Goal: Task Accomplishment & Management: Complete application form

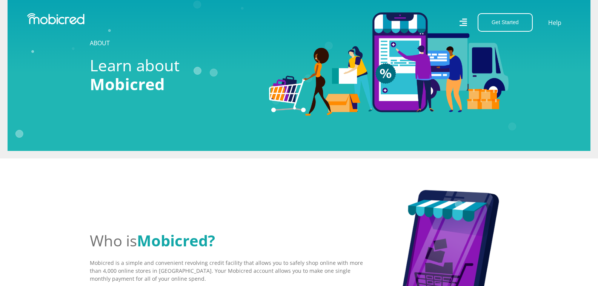
scroll to position [40, 0]
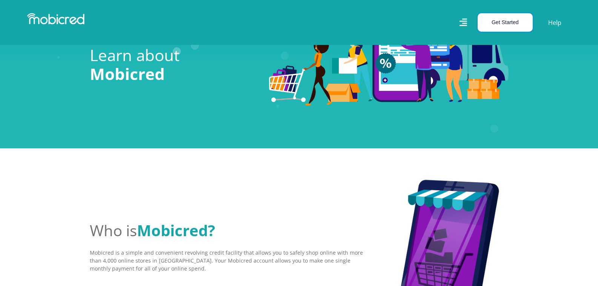
click at [506, 25] on button "Get Started" at bounding box center [505, 22] width 55 height 18
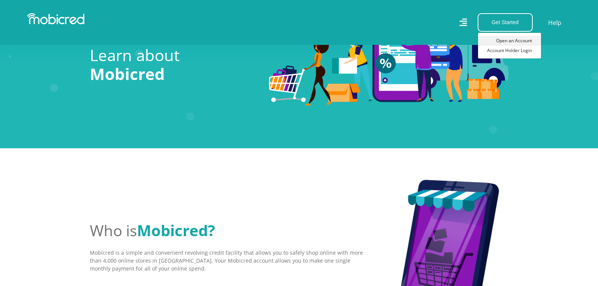
click at [524, 40] on link "Open an Account" at bounding box center [509, 41] width 63 height 10
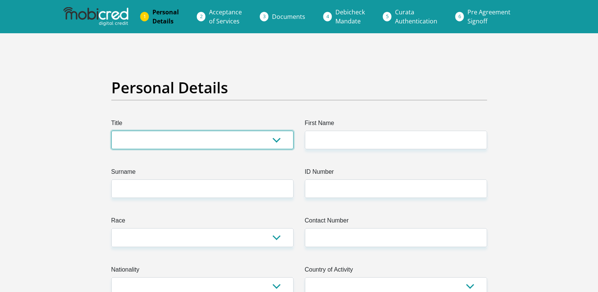
click at [131, 142] on select "Mr Ms Mrs Dr [PERSON_NAME]" at bounding box center [202, 140] width 182 height 18
select select "Mrs"
click at [111, 131] on select "Mr Ms Mrs Dr [PERSON_NAME]" at bounding box center [202, 140] width 182 height 18
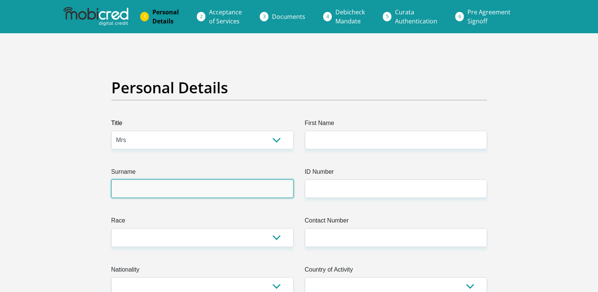
click at [130, 189] on input "Surname" at bounding box center [202, 188] width 182 height 18
type input "Vinnicombe"
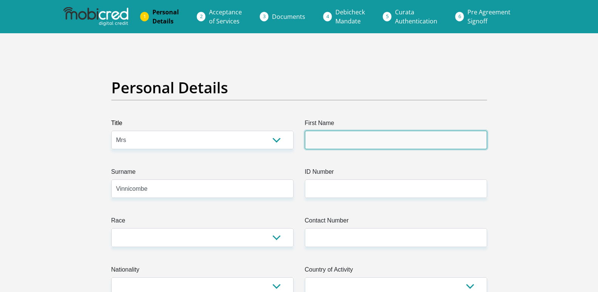
type input "[PERSON_NAME]"
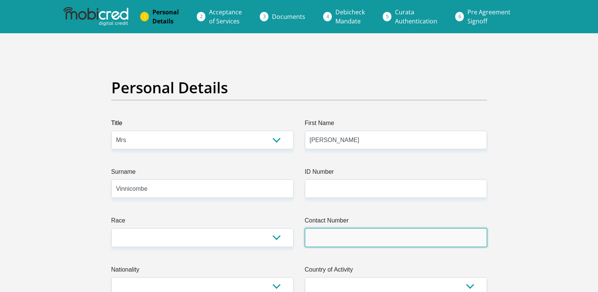
type input "0833883803"
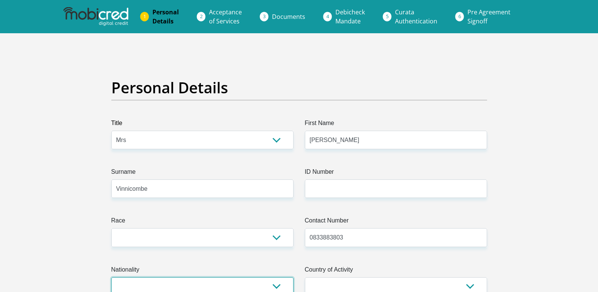
select select "ZAF"
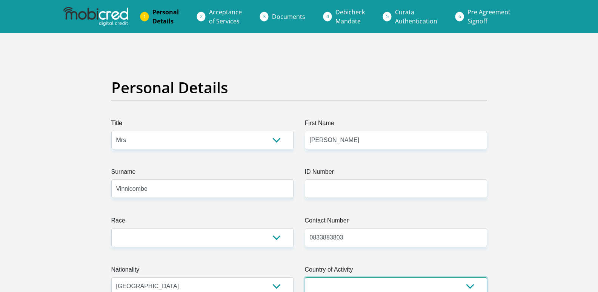
select select "ZAF"
type input "[STREET_ADDRESS]"
type input "Plaistow"
type input "[GEOGRAPHIC_DATA]"
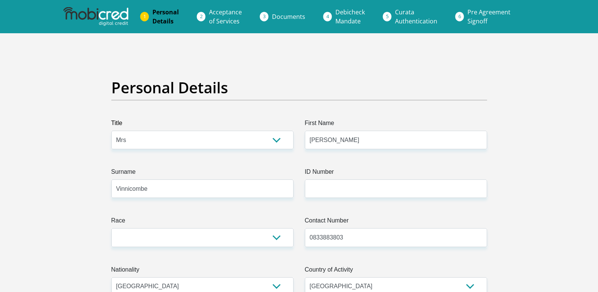
type input "139"
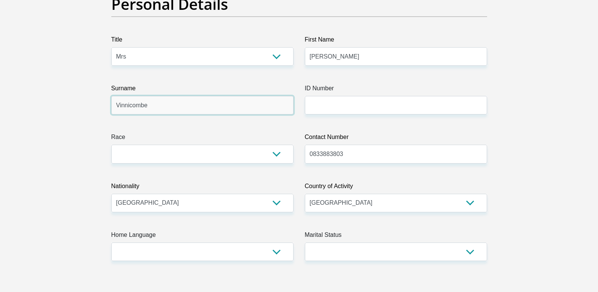
scroll to position [91, 0]
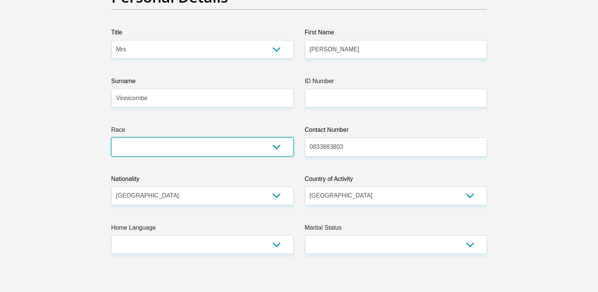
click at [278, 149] on select "Black Coloured Indian White Other" at bounding box center [202, 146] width 182 height 18
select select "4"
click at [111, 137] on select "Black Coloured Indian White Other" at bounding box center [202, 146] width 182 height 18
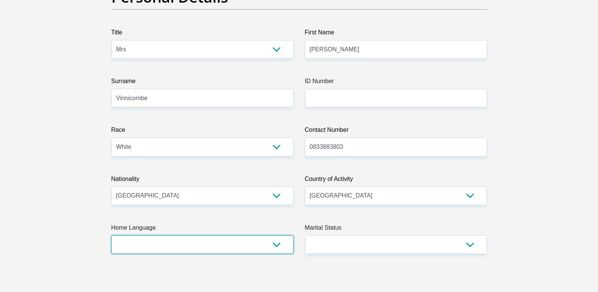
click at [278, 244] on select "Afrikaans English Sepedi South Ndebele Southern Sotho Swati Tsonga Tswana Venda…" at bounding box center [202, 244] width 182 height 18
select select "eng"
click at [111, 235] on select "Afrikaans English Sepedi South Ndebele Southern Sotho Swati Tsonga Tswana Venda…" at bounding box center [202, 244] width 182 height 18
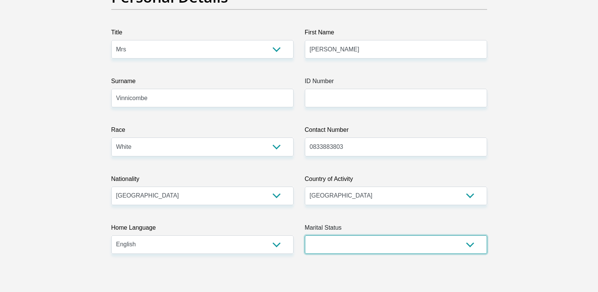
click at [470, 246] on select "Married ANC Single Divorced Widowed Married COP or Customary Law" at bounding box center [396, 244] width 182 height 18
select select "1"
click at [305, 235] on select "Married ANC Single Divorced Widowed Married COP or Customary Law" at bounding box center [396, 244] width 182 height 18
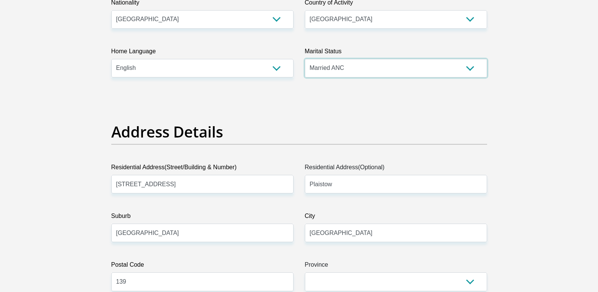
scroll to position [282, 0]
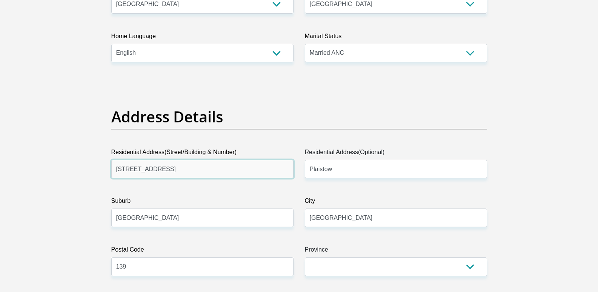
click at [177, 168] on input "[STREET_ADDRESS]" at bounding box center [202, 169] width 182 height 18
type input "[STREET_ADDRESS][PERSON_NAME]"
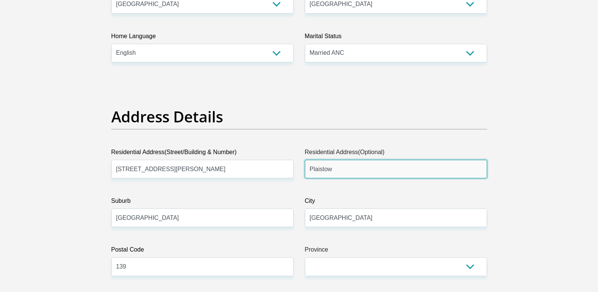
click at [339, 171] on input "Plaistow" at bounding box center [396, 169] width 182 height 18
type input "Benoni"
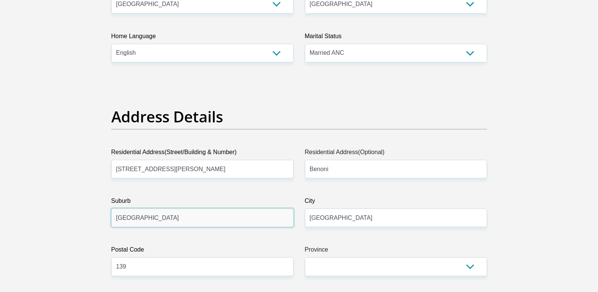
click at [142, 216] on input "[GEOGRAPHIC_DATA]" at bounding box center [202, 217] width 182 height 18
type input "Benoni"
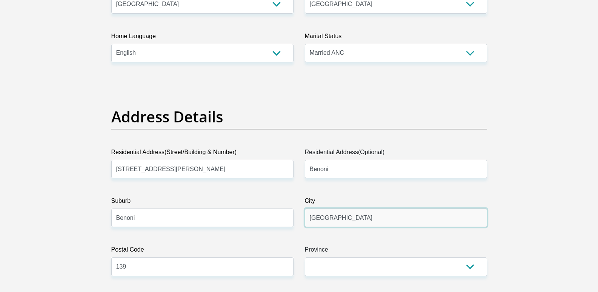
click at [346, 221] on input "[GEOGRAPHIC_DATA]" at bounding box center [396, 217] width 182 height 18
type input "[GEOGRAPHIC_DATA]"
click at [157, 269] on input "139" at bounding box center [202, 266] width 182 height 18
type input "1"
type input "1501"
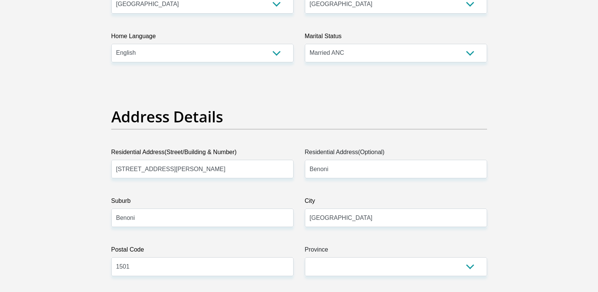
click at [472, 264] on select "Eastern Cape Free State [GEOGRAPHIC_DATA] [GEOGRAPHIC_DATA][DATE] [GEOGRAPHIC_D…" at bounding box center [396, 266] width 182 height 18
select select "Gauteng"
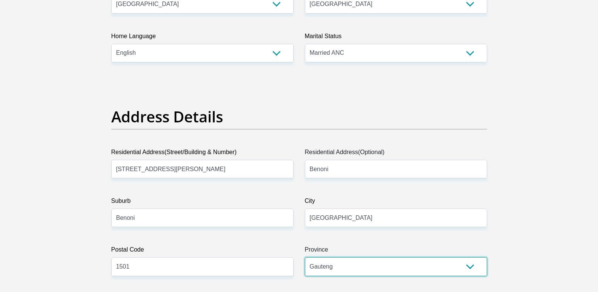
click at [305, 257] on select "Eastern Cape Free State [GEOGRAPHIC_DATA] [GEOGRAPHIC_DATA][DATE] [GEOGRAPHIC_D…" at bounding box center [396, 266] width 182 height 18
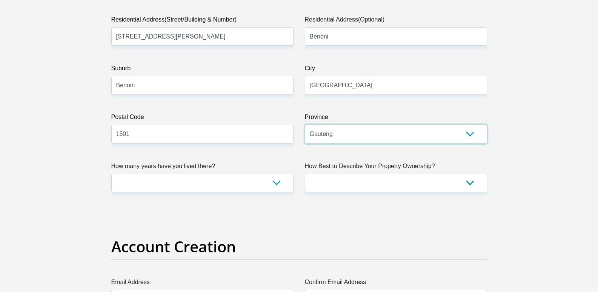
scroll to position [418, 0]
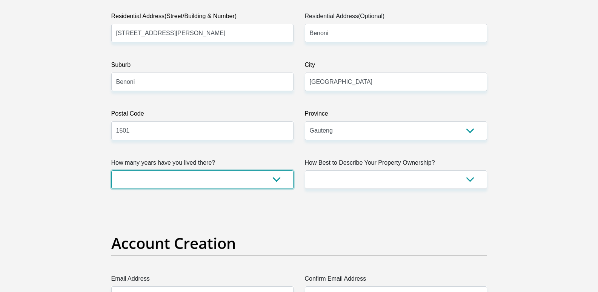
click at [273, 181] on select "less than 1 year 1-3 years 3-5 years 5+ years" at bounding box center [202, 179] width 182 height 18
select select "5"
click at [111, 170] on select "less than 1 year 1-3 years 3-5 years 5+ years" at bounding box center [202, 179] width 182 height 18
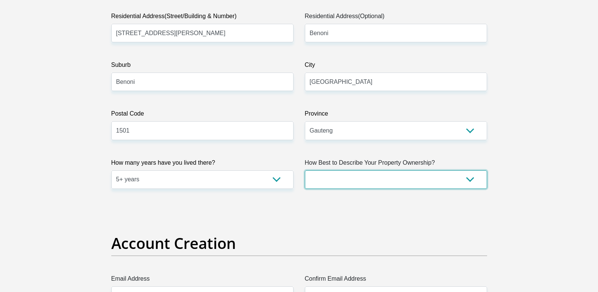
click at [465, 179] on select "Owned Rented Family Owned Company Dwelling" at bounding box center [396, 179] width 182 height 18
select select "Owned"
click at [305, 170] on select "Owned Rented Family Owned Company Dwelling" at bounding box center [396, 179] width 182 height 18
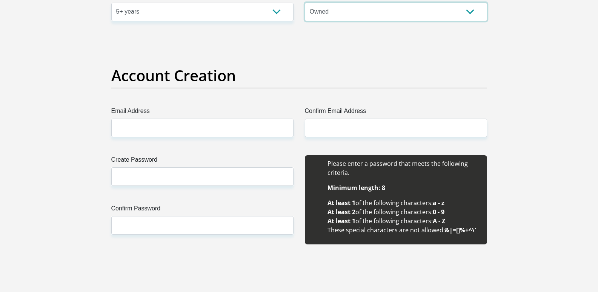
scroll to position [589, 0]
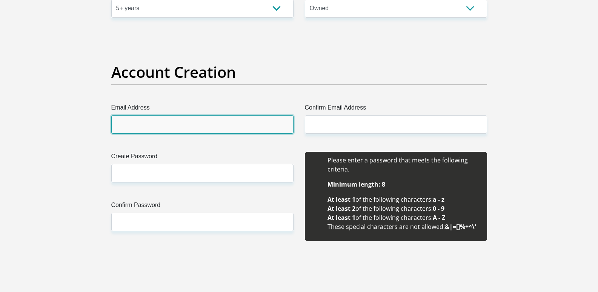
click at [133, 126] on input "Email Address" at bounding box center [202, 124] width 182 height 18
type input "[PERSON_NAME][EMAIL_ADDRESS][DOMAIN_NAME]"
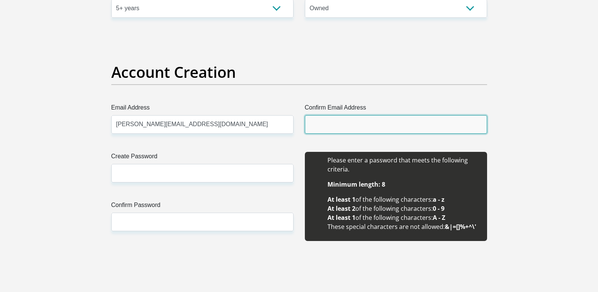
type input "[PERSON_NAME][EMAIL_ADDRESS][DOMAIN_NAME]"
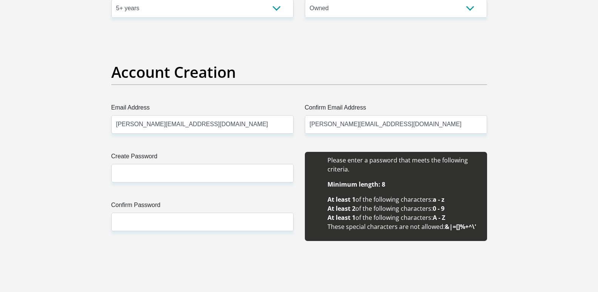
type input "[PERSON_NAME]"
type input "Vinnicombe"
type input "0833883803"
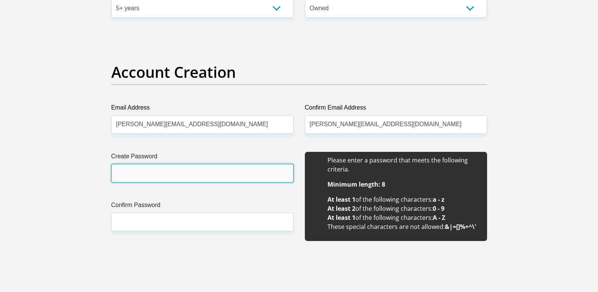
click at [126, 175] on input "Create Password" at bounding box center [202, 173] width 182 height 18
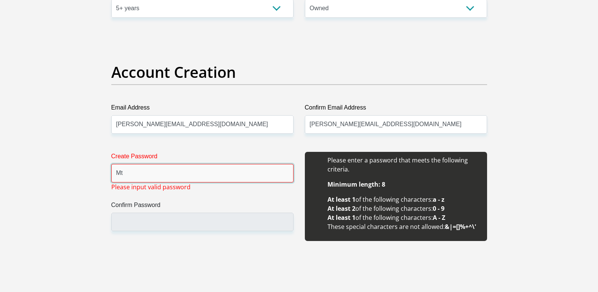
type input "M"
type input "A"
click at [206, 160] on label "Create Password" at bounding box center [202, 158] width 182 height 12
click at [206, 164] on input "AlexandrA1" at bounding box center [202, 173] width 182 height 18
click at [174, 174] on input "AlexandrA1" at bounding box center [202, 173] width 182 height 18
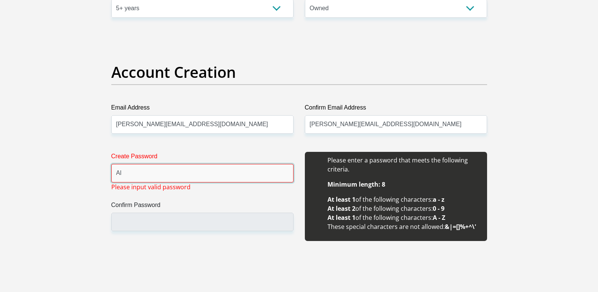
type input "A"
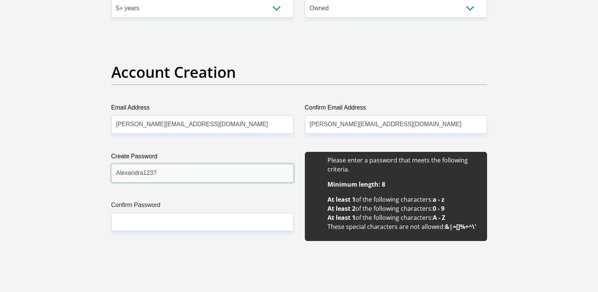
type input "Alexandra123?"
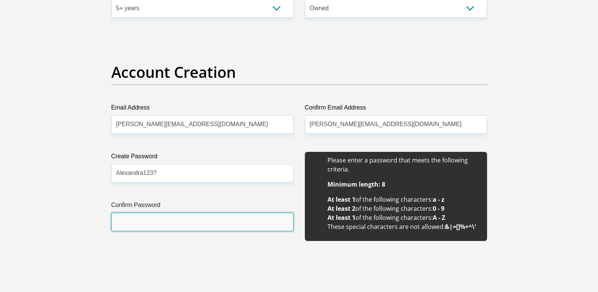
click at [154, 228] on input "Confirm Password" at bounding box center [202, 221] width 182 height 18
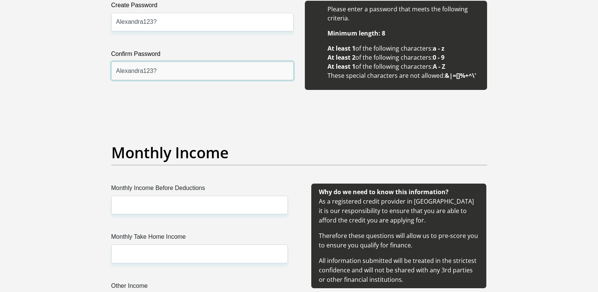
scroll to position [755, 0]
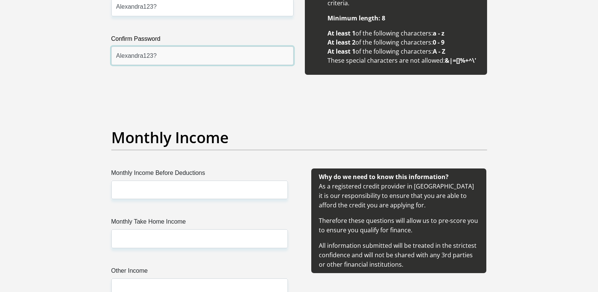
type input "Alexandra123?"
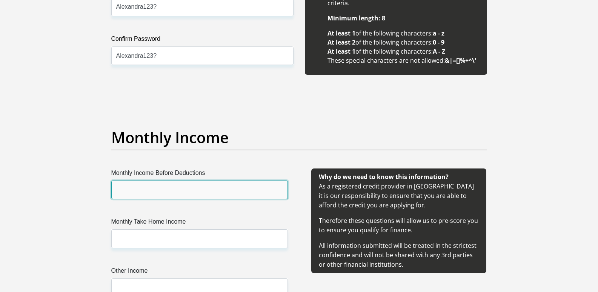
click at [142, 192] on input "Monthly Income Before Deductions" at bounding box center [199, 189] width 177 height 18
type input "62000"
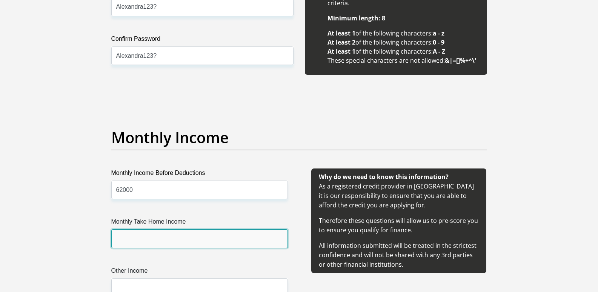
click at [138, 239] on input "Monthly Take Home Income" at bounding box center [199, 238] width 177 height 18
type input "41000"
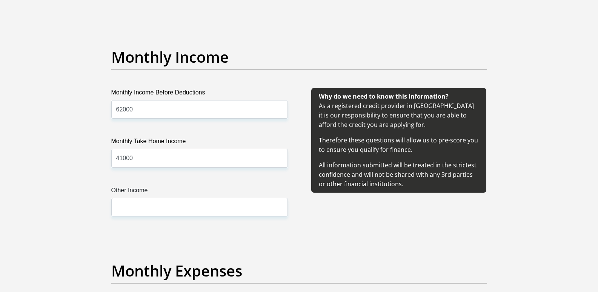
scroll to position [855, 0]
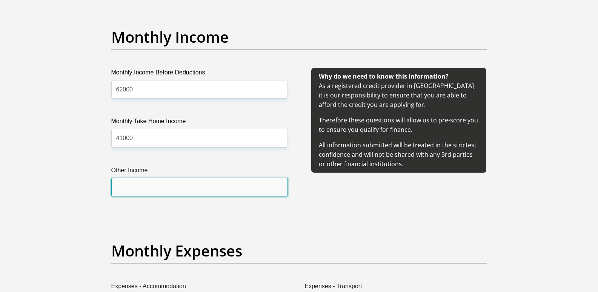
click at [129, 189] on input "Other Income" at bounding box center [199, 187] width 177 height 18
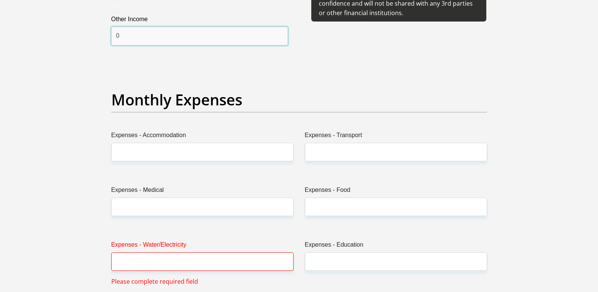
scroll to position [1021, 0]
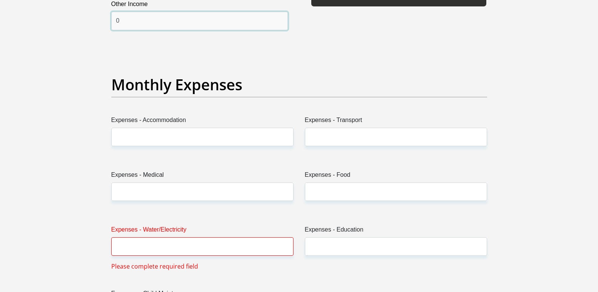
type input "0"
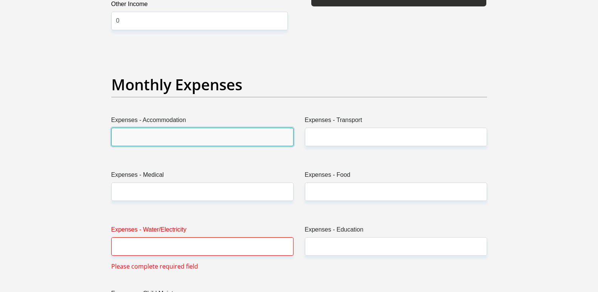
click at [136, 140] on input "Expenses - Accommodation" at bounding box center [202, 137] width 182 height 18
type input "0"
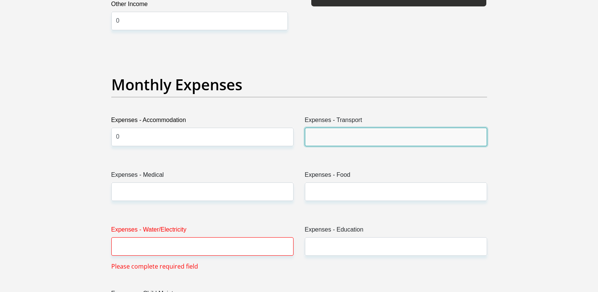
click at [327, 133] on input "Expenses - Transport" at bounding box center [396, 137] width 182 height 18
type input "0"
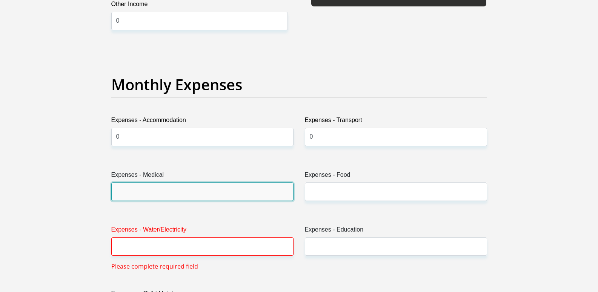
click at [127, 194] on input "Expenses - Medical" at bounding box center [202, 191] width 182 height 18
type input "0"
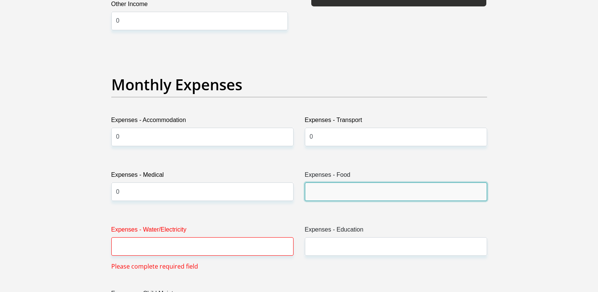
click at [317, 190] on input "Expenses - Food" at bounding box center [396, 191] width 182 height 18
type input "8000"
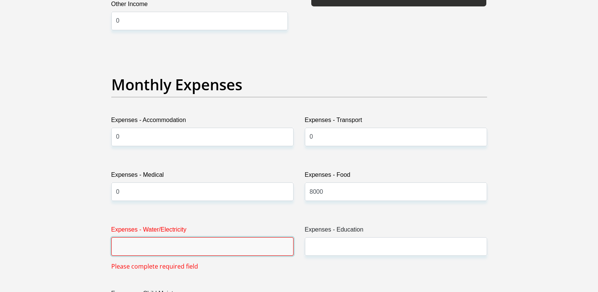
click at [134, 248] on input "Expenses - Water/Electricity" at bounding box center [202, 246] width 182 height 18
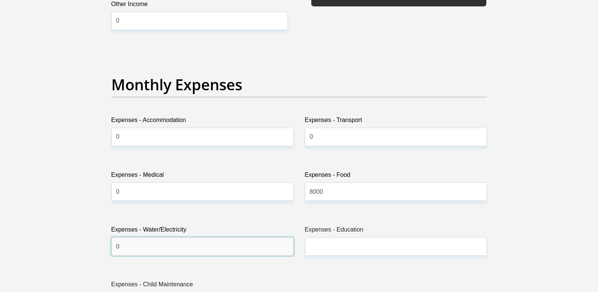
type input "0"
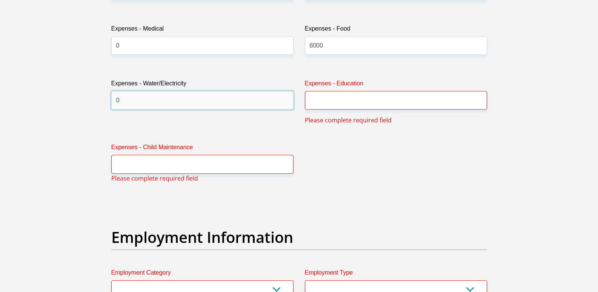
scroll to position [1178, 0]
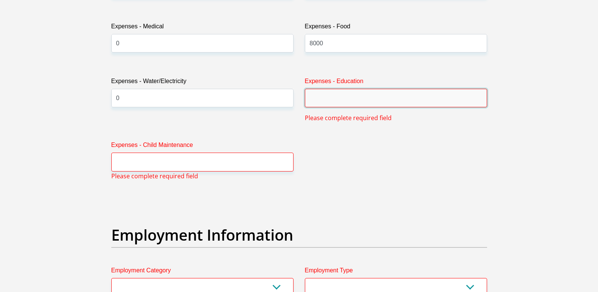
click at [332, 99] on input "Expenses - Education" at bounding box center [396, 98] width 182 height 18
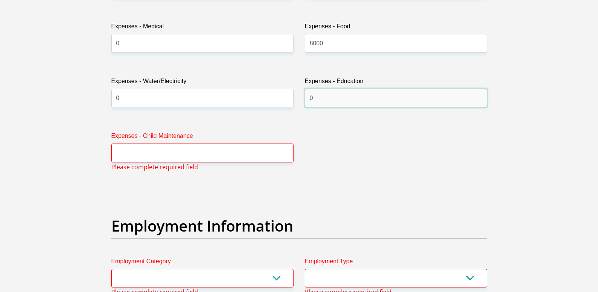
type input "0"
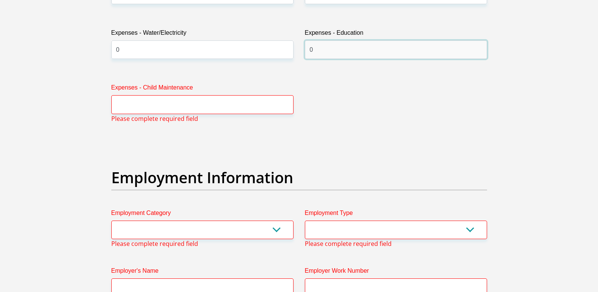
scroll to position [1227, 0]
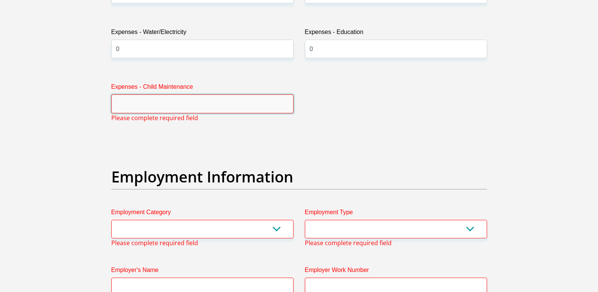
click at [128, 105] on input "Expenses - Child Maintenance" at bounding box center [202, 103] width 182 height 18
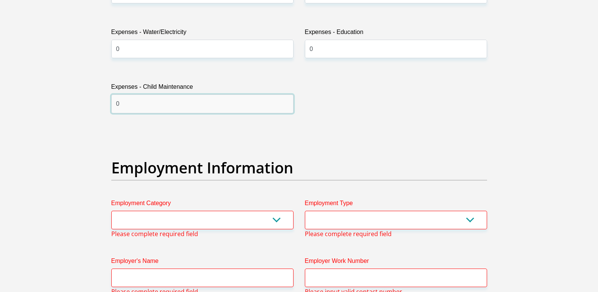
type input "0"
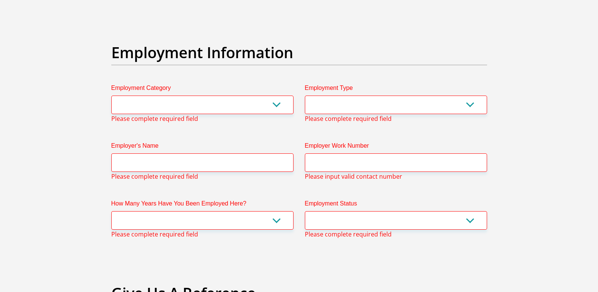
scroll to position [1343, 0]
click at [278, 104] on select "AGRICULTURE ALCOHOL & TOBACCO CONSTRUCTION MATERIALS METALLURGY EQUIPMENT FOR R…" at bounding box center [202, 104] width 182 height 18
select select "26"
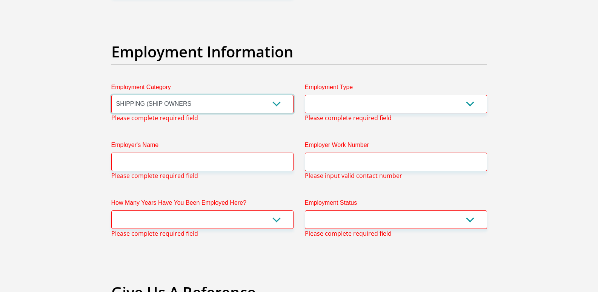
click at [111, 95] on select "AGRICULTURE ALCOHOL & TOBACCO CONSTRUCTION MATERIALS METALLURGY EQUIPMENT FOR R…" at bounding box center [202, 104] width 182 height 18
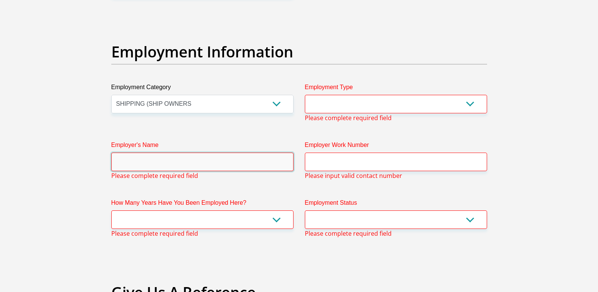
click at [140, 164] on input "Employer's Name" at bounding box center [202, 161] width 182 height 18
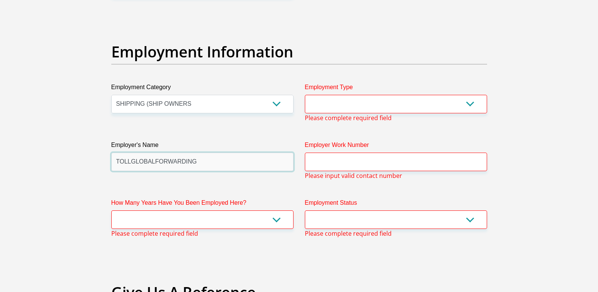
type input "TOLLGLOBALFORWARDING"
click at [471, 105] on select "College/Lecturer Craft Seller Creative Driver Executive Farmer Forces - Non Com…" at bounding box center [396, 104] width 182 height 18
select select "Executive"
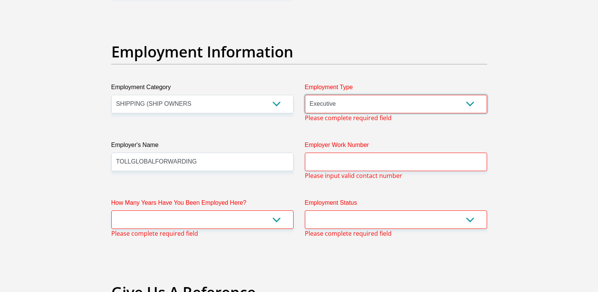
click at [305, 95] on select "College/Lecturer Craft Seller Creative Driver Executive Farmer Forces - Non Com…" at bounding box center [396, 104] width 182 height 18
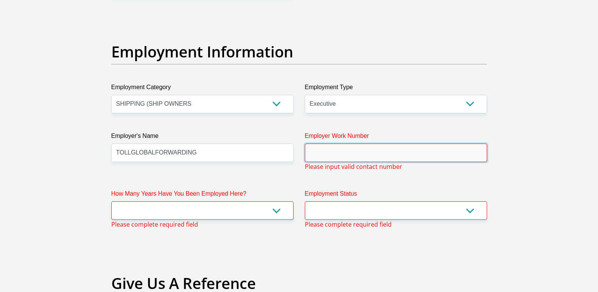
click at [343, 155] on input "Employer Work Number" at bounding box center [396, 152] width 182 height 18
type input "7634"
click at [131, 209] on select "less than 1 year 1-3 years 3-5 years 5+ years" at bounding box center [202, 210] width 182 height 18
select select "48"
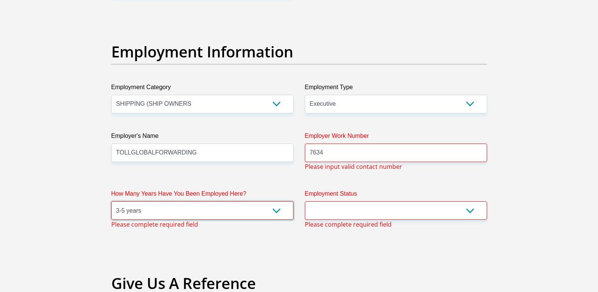
click at [111, 201] on select "less than 1 year 1-3 years 3-5 years 5+ years" at bounding box center [202, 210] width 182 height 18
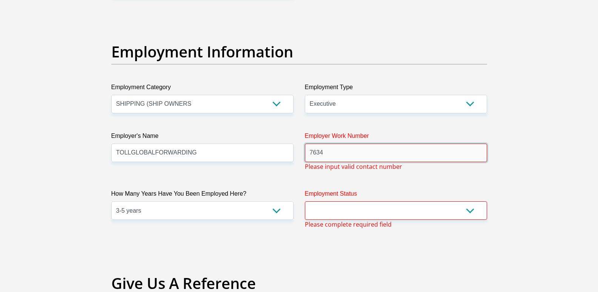
click at [346, 157] on input "7634" at bounding box center [396, 152] width 182 height 18
type input "7"
type input "010 497 1010"
click at [468, 211] on select "Permanent/Full-time Part-time/Casual [DEMOGRAPHIC_DATA] Worker Self-Employed Ho…" at bounding box center [396, 210] width 182 height 18
select select "1"
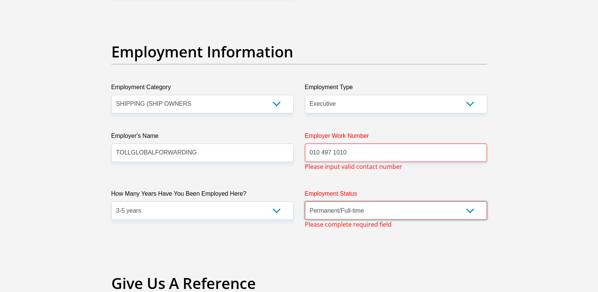
click at [305, 201] on select "Permanent/Full-time Part-time/Casual [DEMOGRAPHIC_DATA] Worker Self-Employed Ho…" at bounding box center [396, 210] width 182 height 18
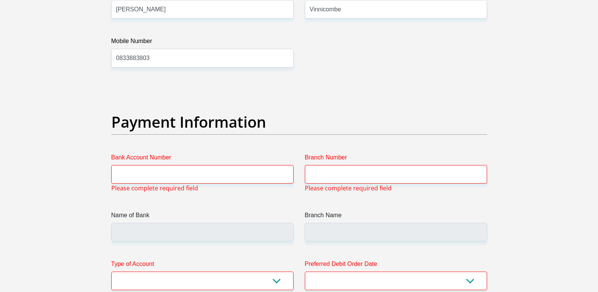
scroll to position [1680, 0]
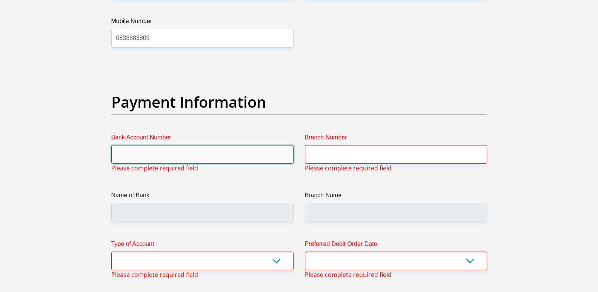
click at [130, 161] on input "Bank Account Number" at bounding box center [202, 154] width 182 height 18
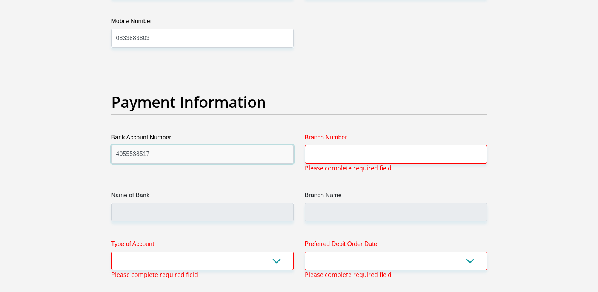
type input "4055538517"
drag, startPoint x: 324, startPoint y: 147, endPoint x: 322, endPoint y: 151, distance: 4.4
click at [323, 149] on input "Branch Number" at bounding box center [396, 154] width 182 height 18
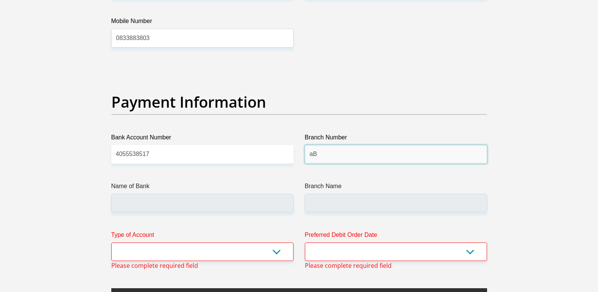
type input "a"
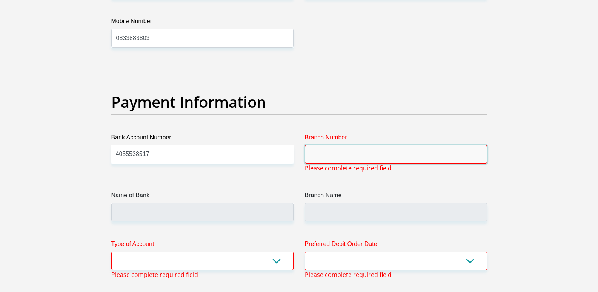
type input "a"
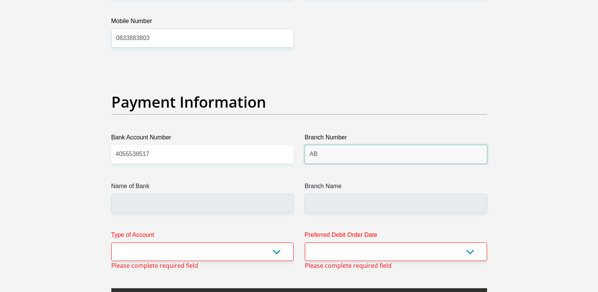
type input "A"
type input "0"
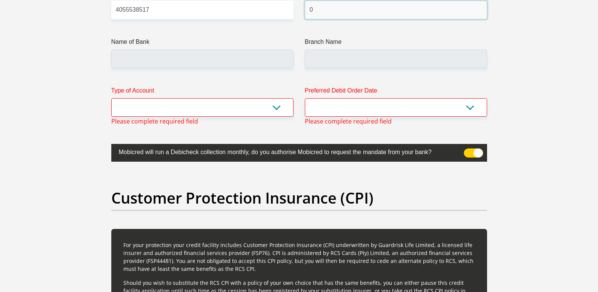
scroll to position [1827, 0]
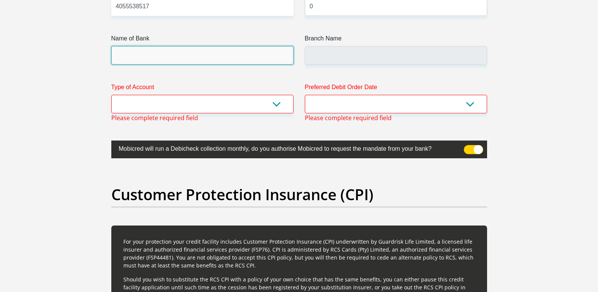
click at [126, 56] on input "Name of Bank" at bounding box center [202, 55] width 182 height 18
click at [135, 57] on input "Name of Bank" at bounding box center [202, 55] width 182 height 18
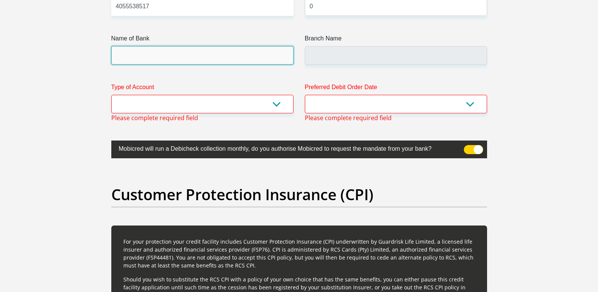
click at [204, 53] on input "Name of Bank" at bounding box center [202, 55] width 182 height 18
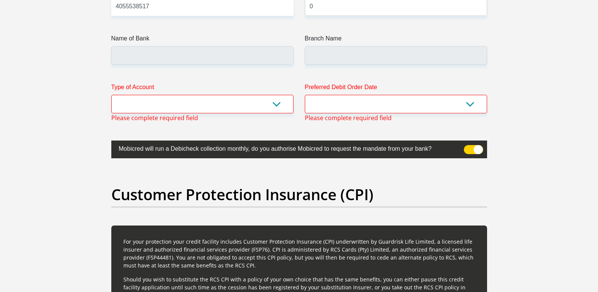
click at [191, 92] on label "Type of Account" at bounding box center [202, 89] width 182 height 12
click at [191, 95] on select "Cheque Savings" at bounding box center [202, 104] width 182 height 18
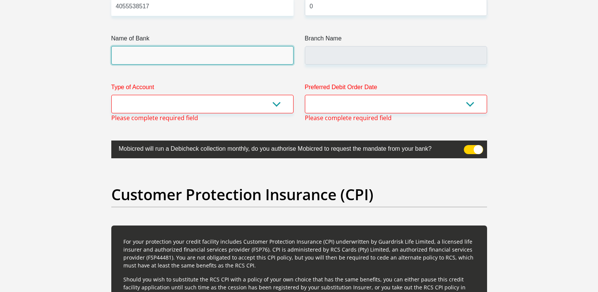
click at [178, 51] on input "Name of Bank" at bounding box center [202, 55] width 182 height 18
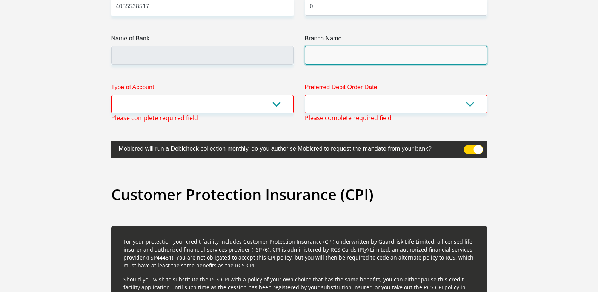
click at [352, 57] on input "Branch Name" at bounding box center [396, 55] width 182 height 18
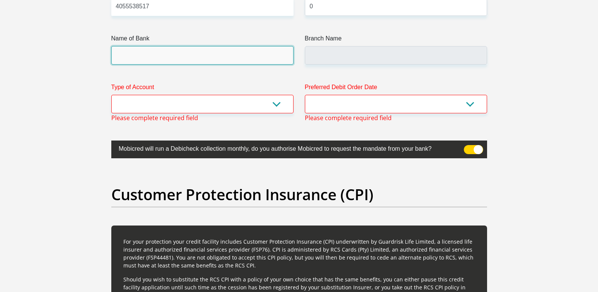
click at [183, 57] on input "Name of Bank" at bounding box center [202, 55] width 182 height 18
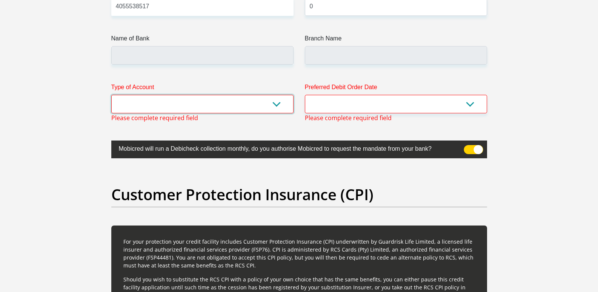
click at [278, 103] on select "Cheque Savings" at bounding box center [202, 104] width 182 height 18
select select "CUR"
click at [111, 95] on select "Cheque Savings" at bounding box center [202, 104] width 182 height 18
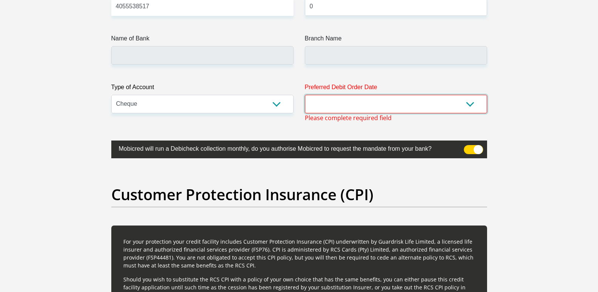
click at [472, 103] on select "1st 2nd 3rd 4th 5th 7th 18th 19th 20th 21st 22nd 23rd 24th 25th 26th 27th 28th …" at bounding box center [396, 104] width 182 height 18
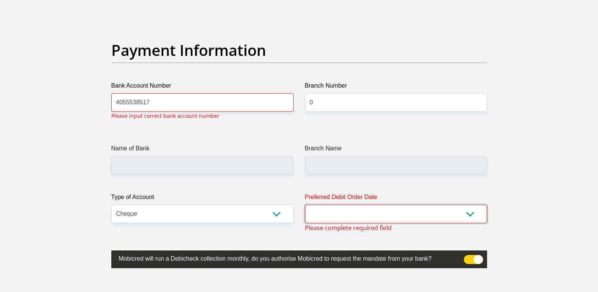
scroll to position [1730, 0]
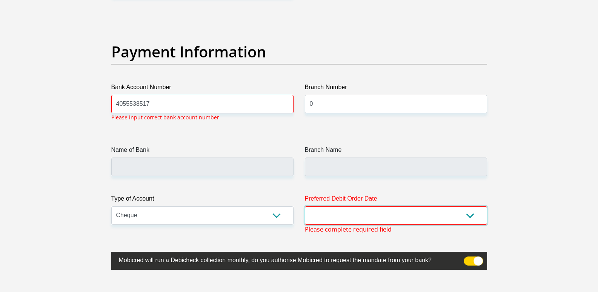
select select "1"
click at [305, 206] on select "1st 2nd 3rd 4th 5th 7th 18th 19th 20th 21st 22nd 23rd 24th 25th 26th 27th 28th …" at bounding box center [396, 215] width 182 height 18
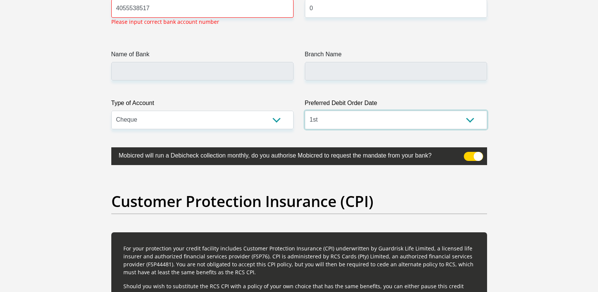
scroll to position [1861, 0]
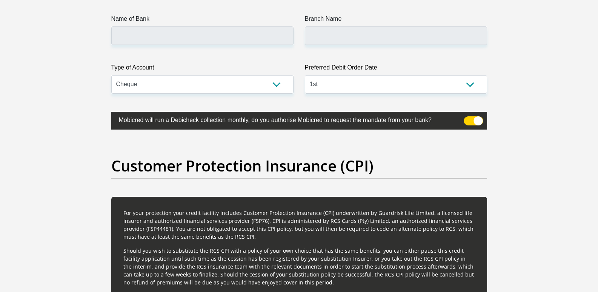
drag, startPoint x: 478, startPoint y: 119, endPoint x: 463, endPoint y: 119, distance: 15.1
click at [463, 119] on label at bounding box center [299, 121] width 376 height 18
click at [480, 120] on span at bounding box center [473, 120] width 19 height 9
click at [468, 118] on input "checkbox" at bounding box center [468, 118] width 0 height 0
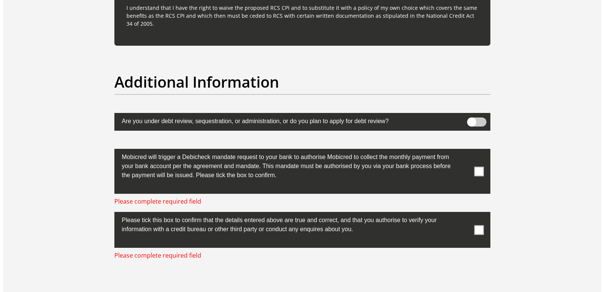
scroll to position [2334, 0]
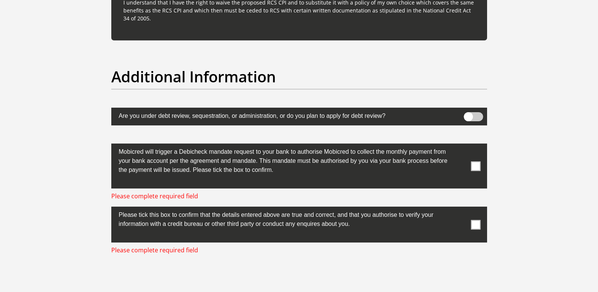
drag, startPoint x: 467, startPoint y: 118, endPoint x: 484, endPoint y: 119, distance: 17.8
click at [484, 119] on label at bounding box center [299, 117] width 376 height 18
click at [470, 115] on span at bounding box center [473, 116] width 19 height 9
click at [468, 114] on input "checkbox" at bounding box center [468, 114] width 0 height 0
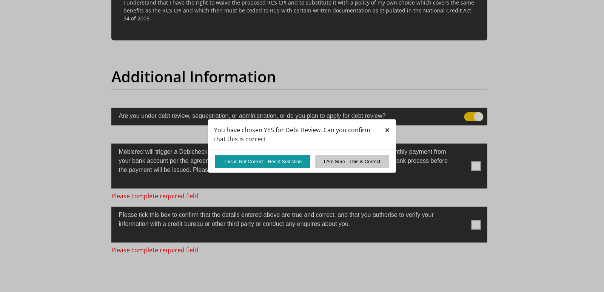
click at [387, 128] on span "×" at bounding box center [386, 129] width 5 height 12
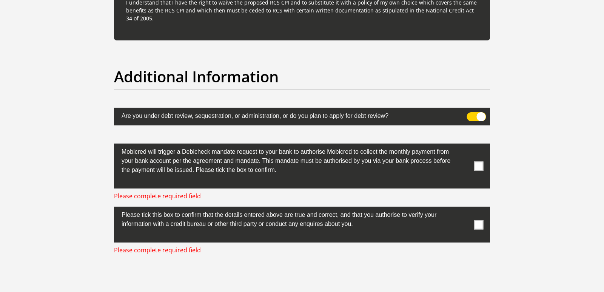
drag, startPoint x: 483, startPoint y: 117, endPoint x: 469, endPoint y: 117, distance: 14.0
click at [469, 117] on span at bounding box center [476, 116] width 19 height 9
click at [471, 114] on input "checkbox" at bounding box center [471, 114] width 0 height 0
click at [479, 164] on span at bounding box center [478, 165] width 9 height 9
click at [463, 145] on input "checkbox" at bounding box center [463, 145] width 0 height 0
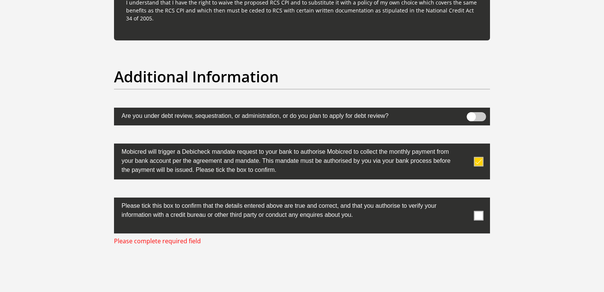
click at [477, 215] on span at bounding box center [478, 215] width 9 height 9
click at [463, 199] on input "checkbox" at bounding box center [463, 199] width 0 height 0
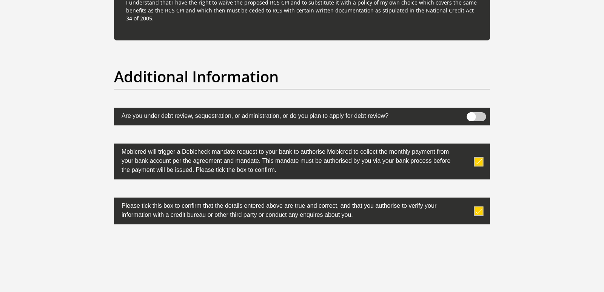
click at [422, 271] on div "0cAFcWeA5oYpM-Fkm-U8Eo1Lnzf7SyFQI8hUg83h6DftDz8BppQd66_Ox90ihE1VVz1afA_Cy0HqUN5…" at bounding box center [301, 256] width 387 height 29
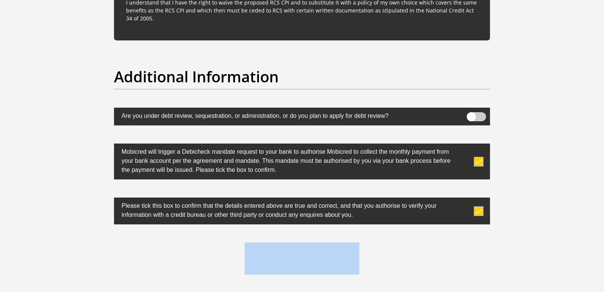
click at [422, 271] on div "0cAFcWeA5oYpM-Fkm-U8Eo1Lnzf7SyFQI8hUg83h6DftDz8BppQd66_Ox90ihE1VVz1afA_Cy0HqUN5…" at bounding box center [301, 256] width 387 height 29
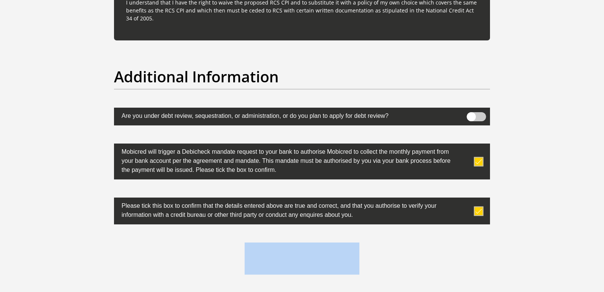
drag, startPoint x: 418, startPoint y: 268, endPoint x: 406, endPoint y: 260, distance: 14.3
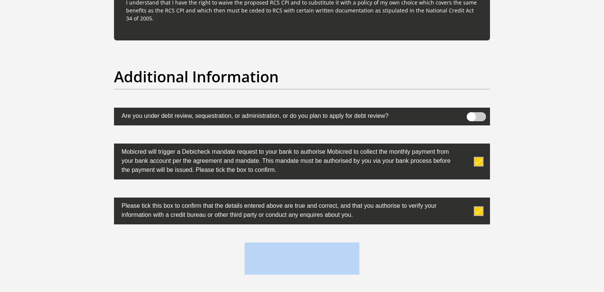
click at [418, 267] on div "0cAFcWeA5oYpM-Fkm-U8Eo1Lnzf7SyFQI8hUg83h6DftDz8BppQd66_Ox90ihE1VVz1afA_Cy0HqUN5…" at bounding box center [301, 256] width 387 height 29
drag, startPoint x: 371, startPoint y: 252, endPoint x: 448, endPoint y: 273, distance: 80.2
click at [372, 252] on div "0cAFcWeA5oYpM-Fkm-U8Eo1Lnzf7SyFQI8hUg83h6DftDz8BppQd66_Ox90ihE1VVz1afA_Cy0HqUN5…" at bounding box center [301, 256] width 387 height 29
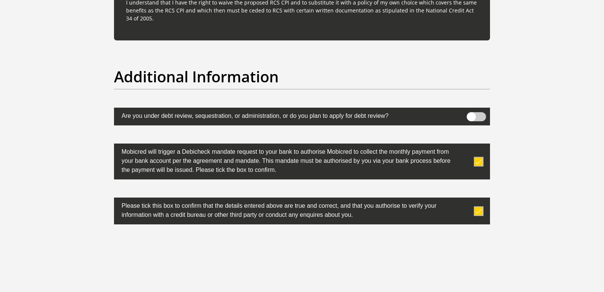
drag, startPoint x: 600, startPoint y: 52, endPoint x: 602, endPoint y: 27, distance: 25.3
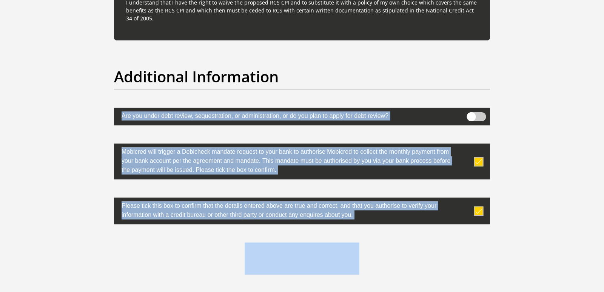
drag, startPoint x: 598, startPoint y: 240, endPoint x: 599, endPoint y: 82, distance: 158.5
